Goal: Find specific page/section: Find specific page/section

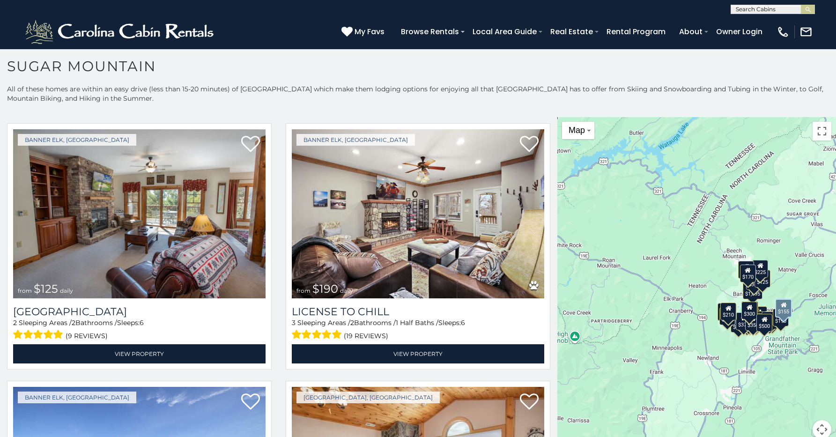
scroll to position [3125, 0]
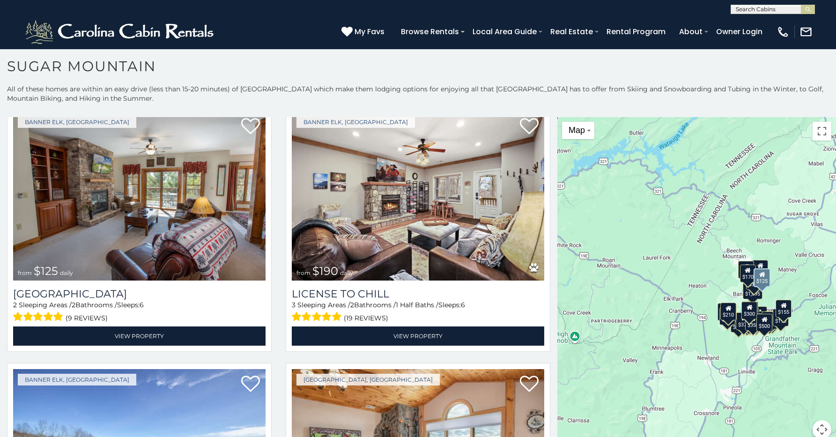
click at [230, 159] on img at bounding box center [139, 195] width 252 height 169
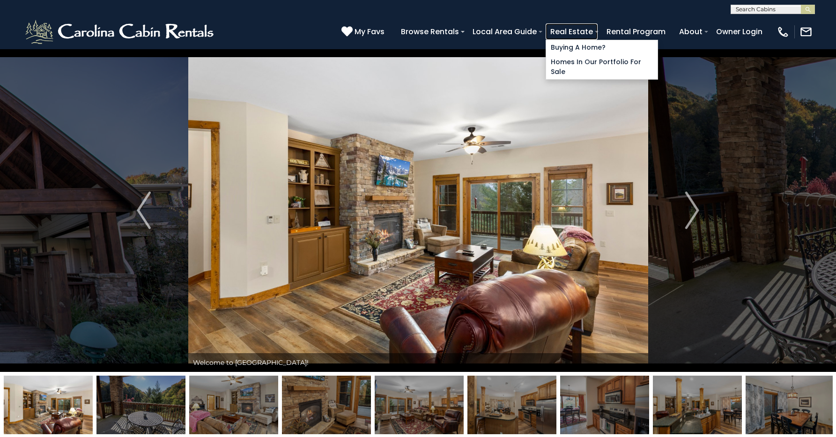
click at [569, 29] on link "Real Estate" at bounding box center [572, 31] width 52 height 16
